Goal: Task Accomplishment & Management: Manage account settings

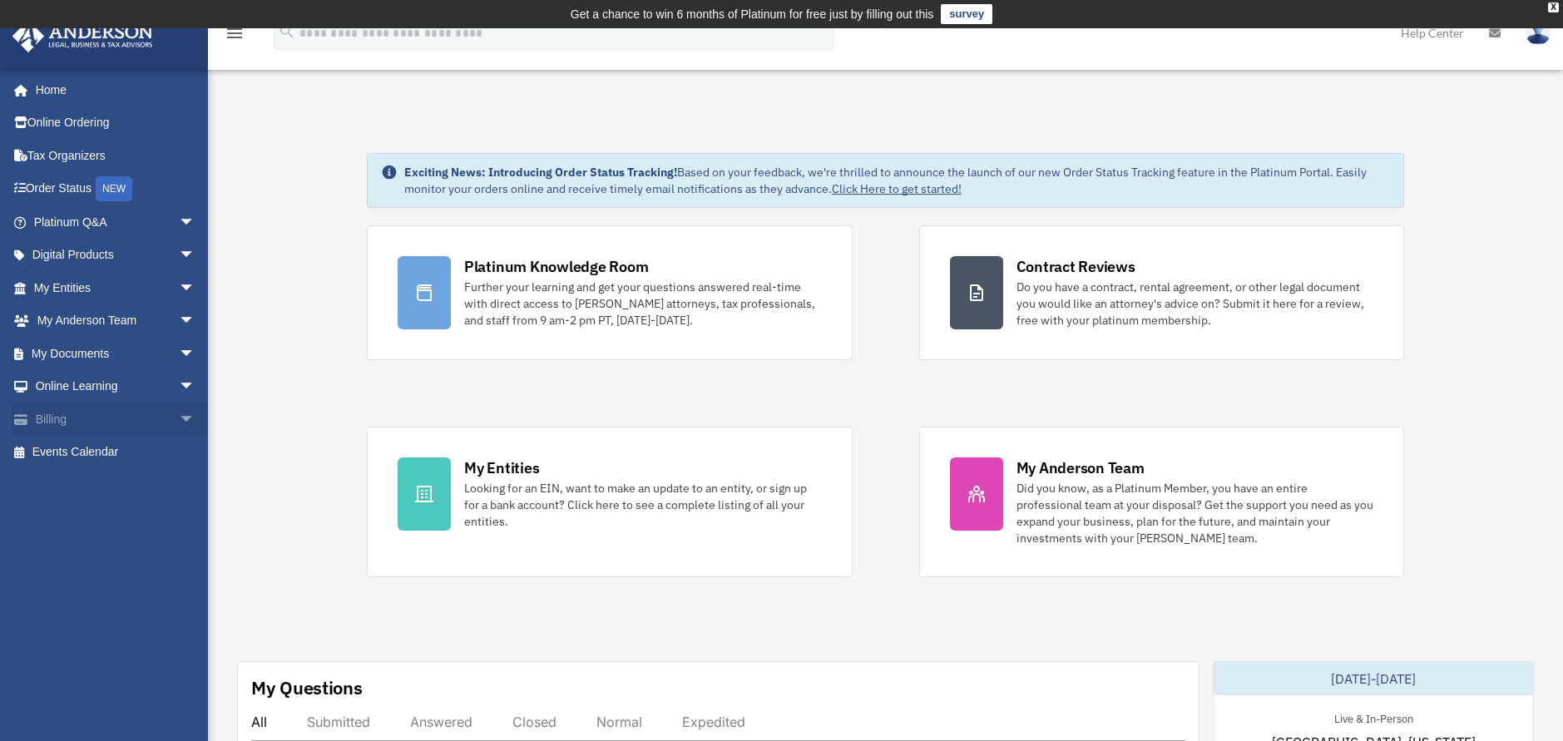
click at [50, 419] on link "Billing arrow_drop_down" at bounding box center [116, 419] width 209 height 33
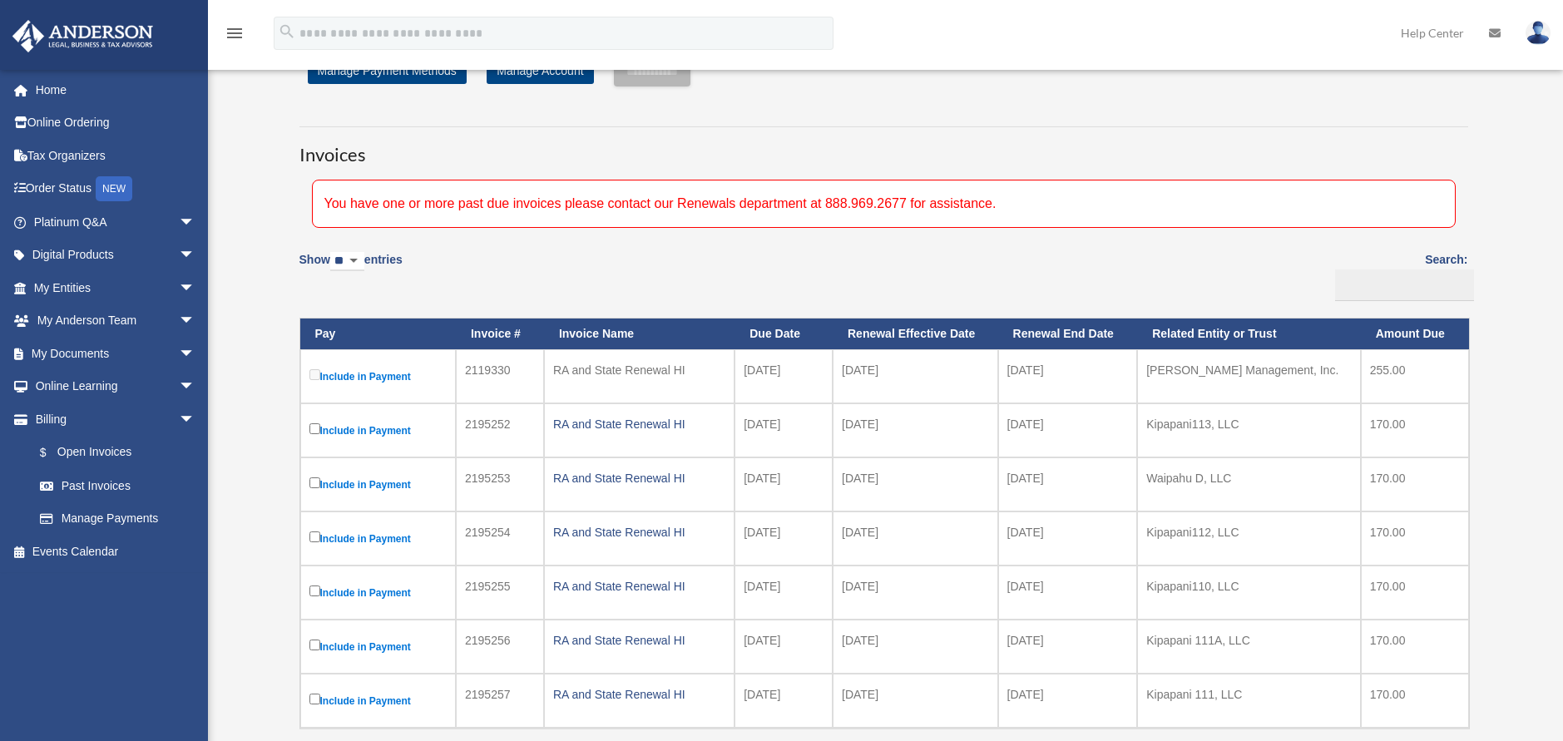
scroll to position [166, 0]
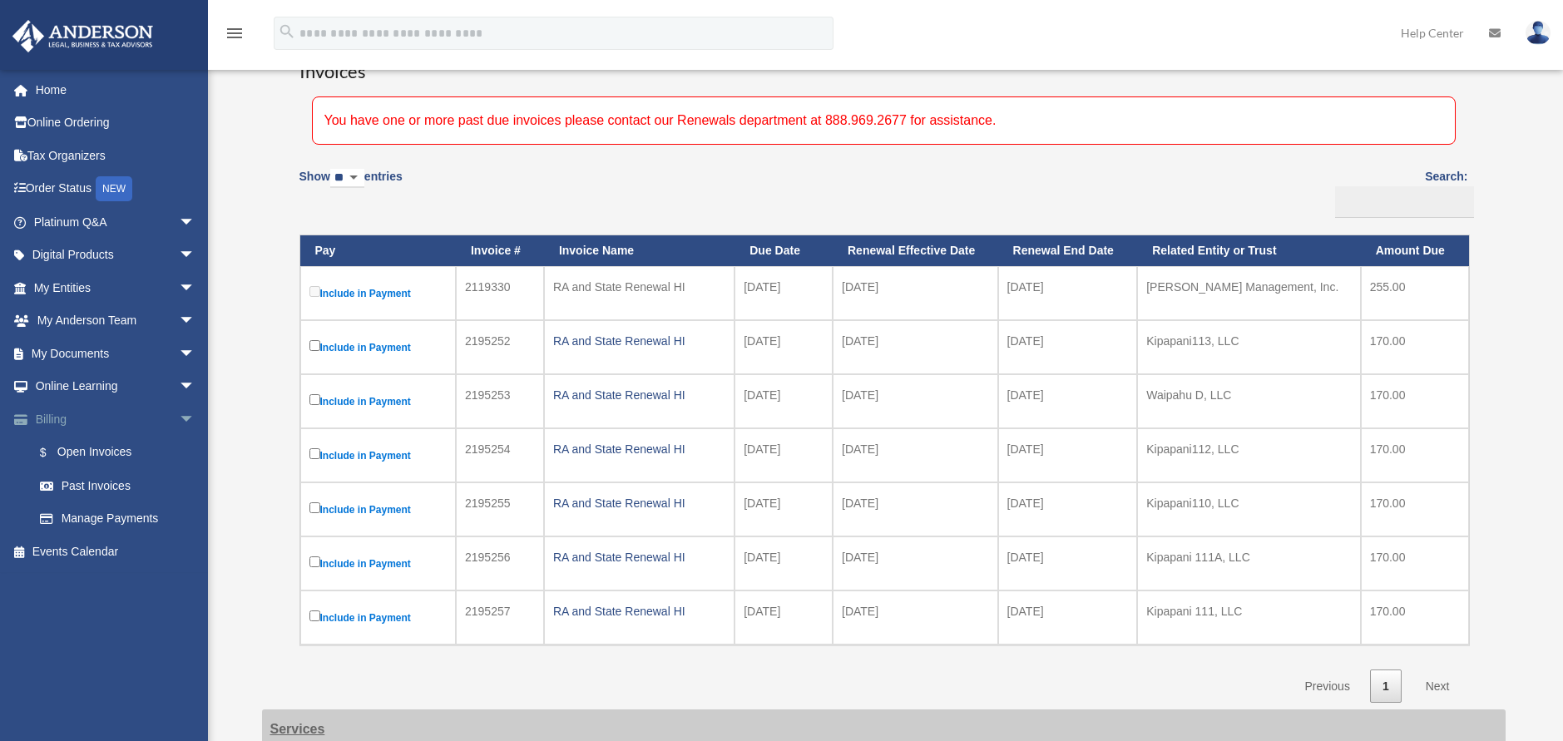
click at [55, 415] on link "Billing arrow_drop_down" at bounding box center [116, 419] width 209 height 33
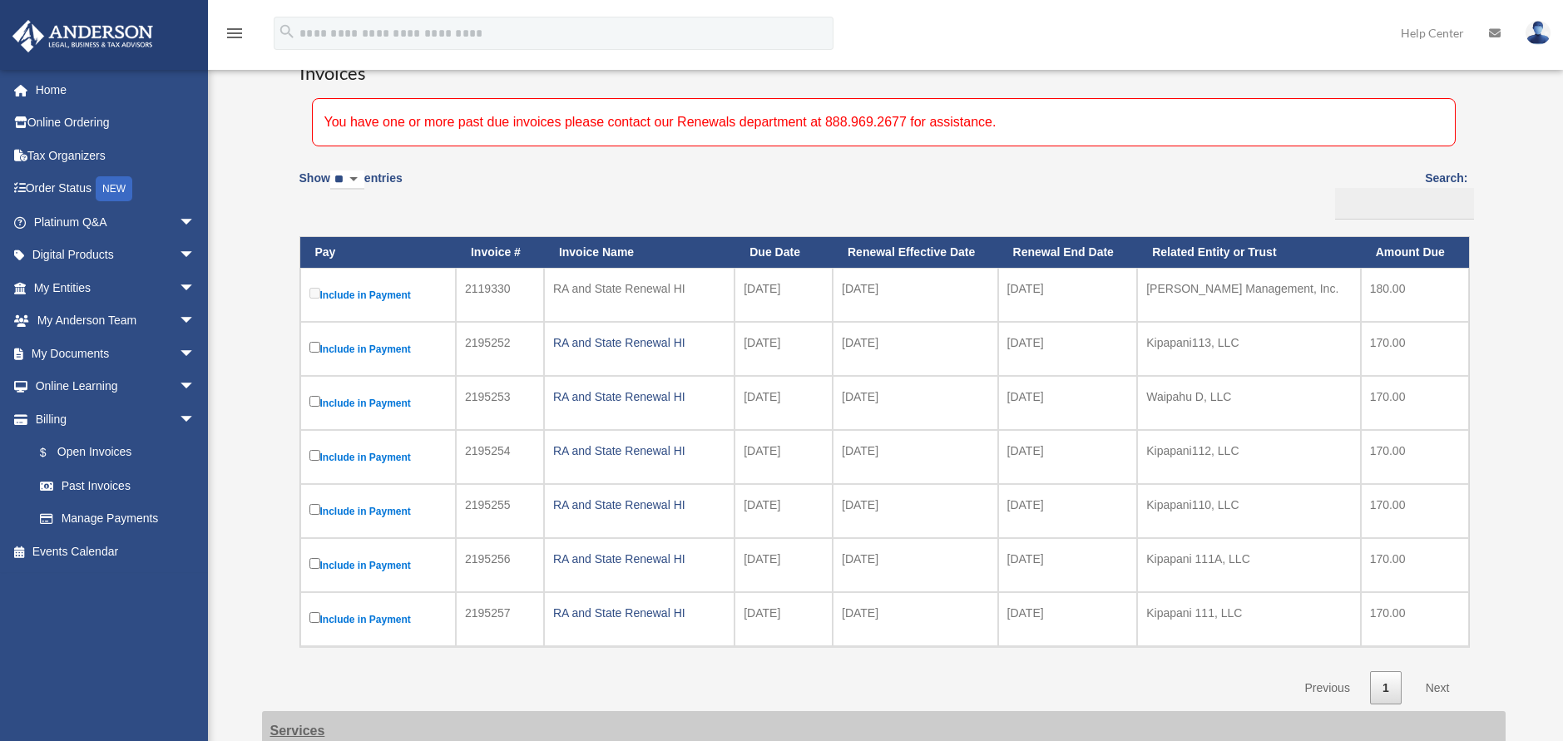
scroll to position [250, 0]
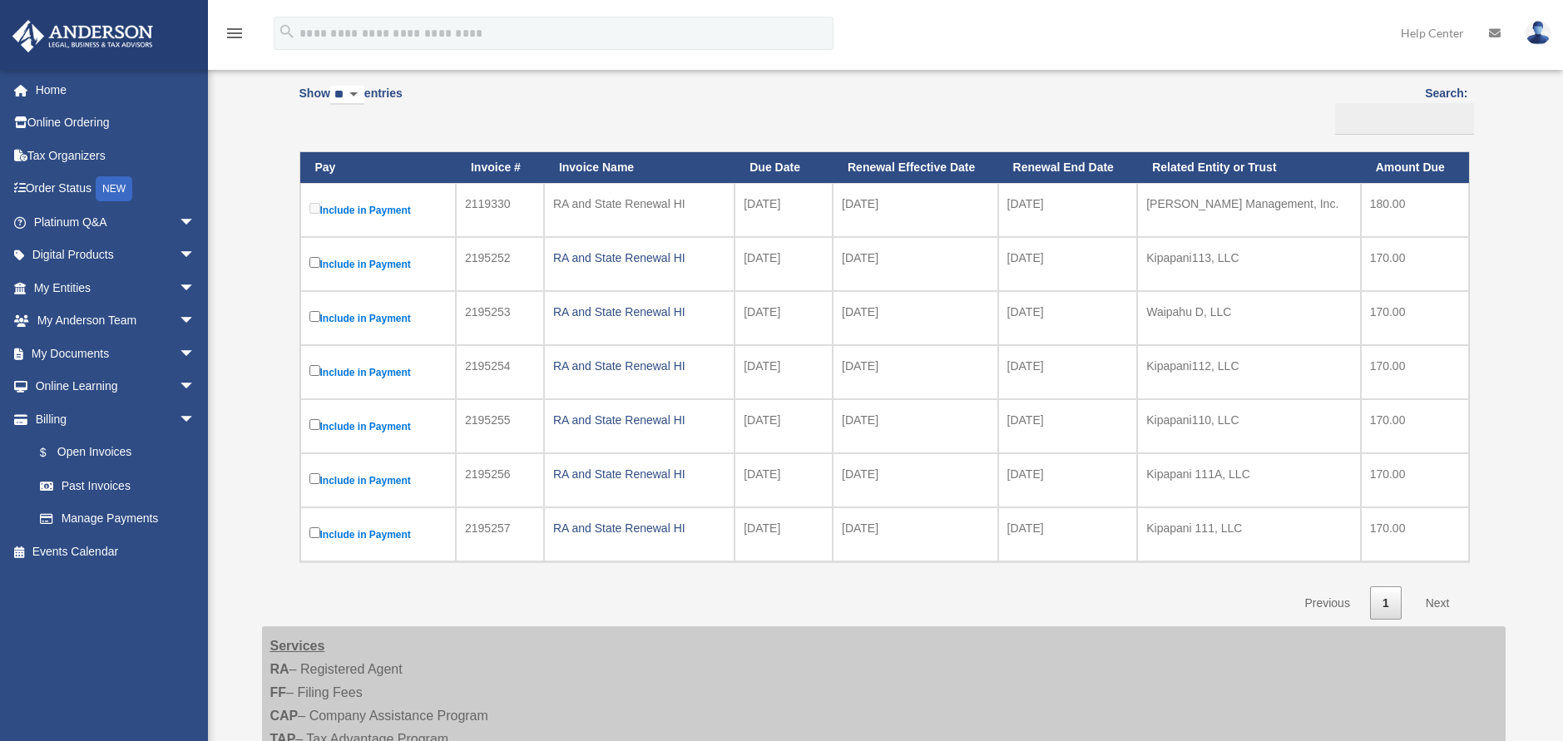
click at [1439, 599] on link "Next" at bounding box center [1438, 604] width 49 height 34
click at [1434, 599] on link "Next" at bounding box center [1438, 604] width 49 height 34
